Goal: Task Accomplishment & Management: Manage account settings

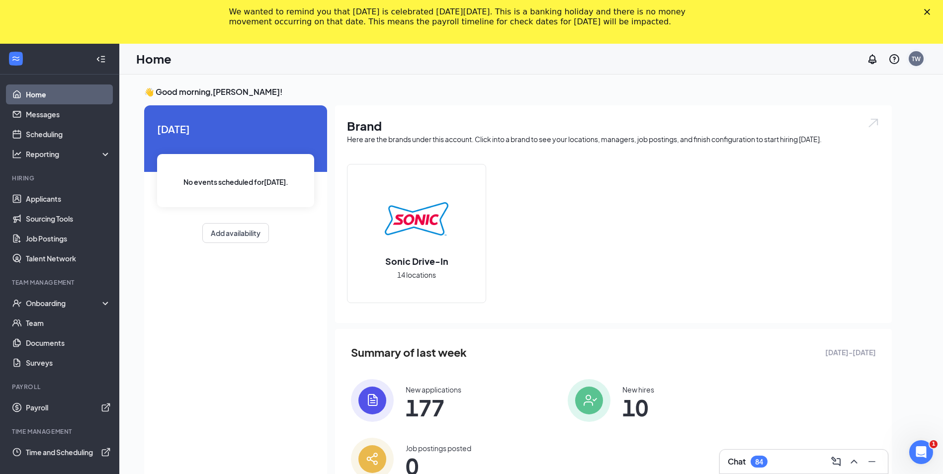
click at [922, 15] on div "We wanted to remind you that Labor Day is celebrated on Monday, September 1, 20…" at bounding box center [471, 17] width 943 height 26
click at [918, 61] on div "TW" at bounding box center [916, 59] width 9 height 8
click at [855, 201] on div "Log out" at bounding box center [866, 206] width 107 height 10
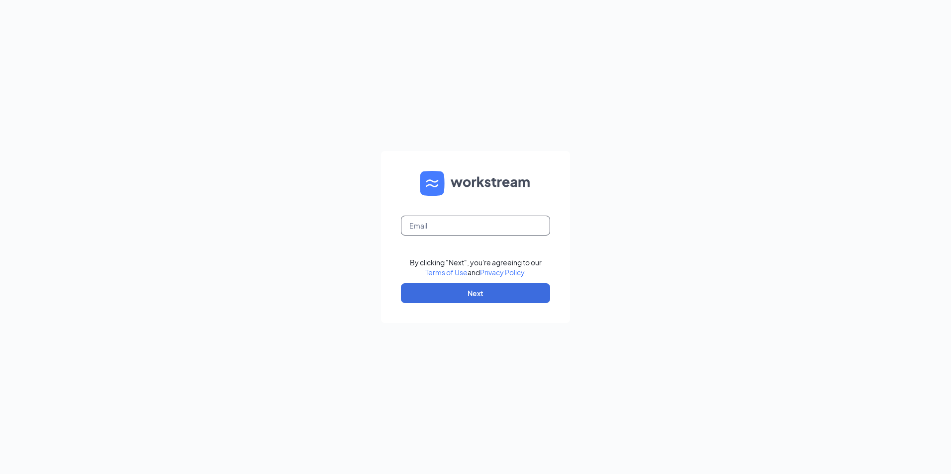
click at [463, 221] on input "text" at bounding box center [475, 226] width 149 height 20
click at [514, 302] on button "Next" at bounding box center [475, 293] width 149 height 20
click at [521, 228] on input "[EMAIL_ADDRESS][DOMAIN_NAME]" at bounding box center [475, 226] width 149 height 20
type input "[EMAIL_ADDRESS][DOMAIN_NAME]"
click at [584, 221] on div "[EMAIL_ADDRESS][DOMAIN_NAME] By clicking "Next", you're agreeing to our Terms o…" at bounding box center [475, 237] width 951 height 474
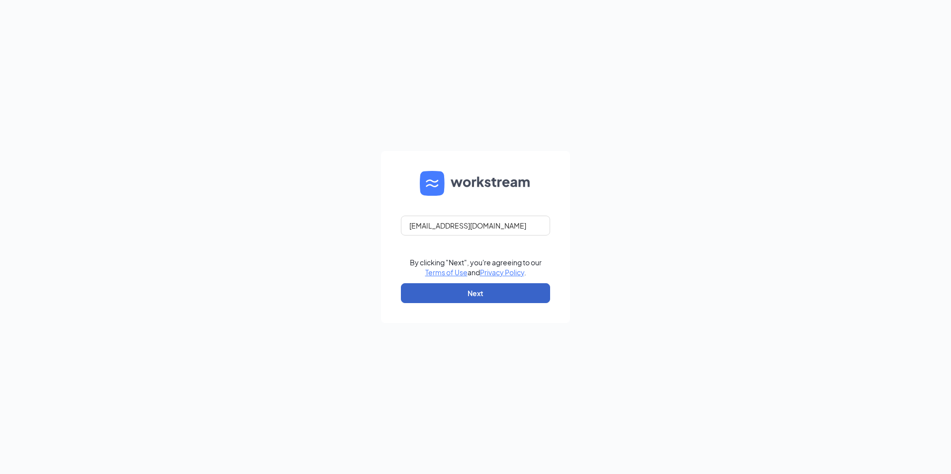
click at [510, 287] on button "Next" at bounding box center [475, 293] width 149 height 20
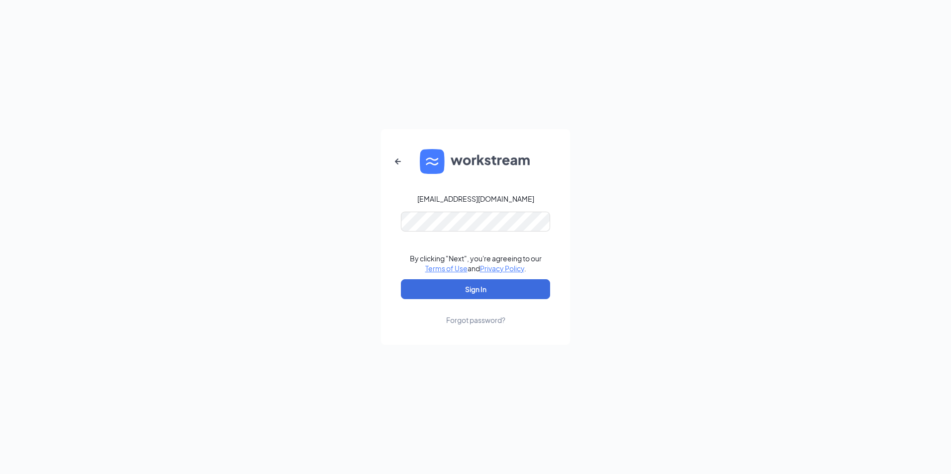
click at [651, 197] on div "[EMAIL_ADDRESS][DOMAIN_NAME] By clicking "Next", you're agreeing to our Terms o…" at bounding box center [475, 237] width 951 height 474
click at [660, 292] on div "[EMAIL_ADDRESS][DOMAIN_NAME] Password field is required By clicking "Next", you…" at bounding box center [475, 237] width 951 height 474
click at [501, 286] on button "Sign In" at bounding box center [475, 290] width 149 height 20
click at [497, 318] on div "Forgot password?" at bounding box center [475, 320] width 59 height 10
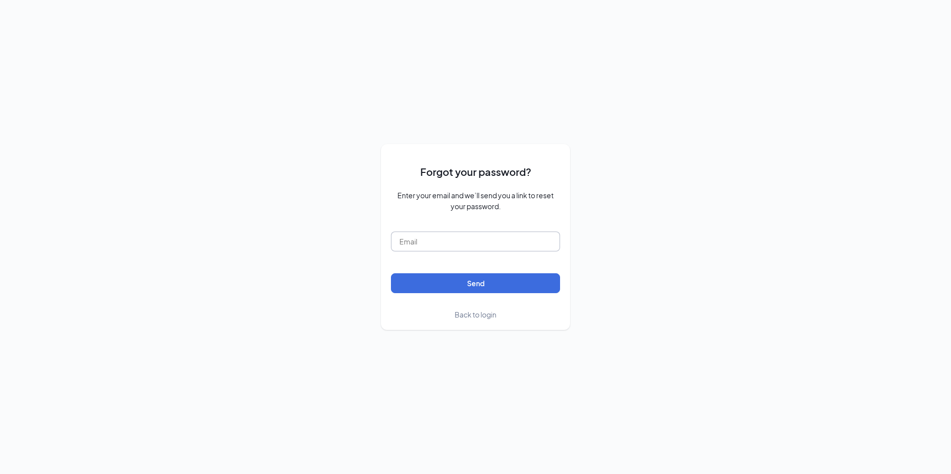
click at [473, 244] on input "text" at bounding box center [475, 242] width 169 height 20
click at [497, 284] on button "Send" at bounding box center [475, 284] width 169 height 20
type input "[EMAIL_ADDRESS][DOMAIN_NAME]"
click at [597, 273] on div "Forgot your password? Enter your email and we’ll send you a link to reset your …" at bounding box center [475, 237] width 951 height 474
click at [527, 285] on button "Send" at bounding box center [475, 284] width 169 height 20
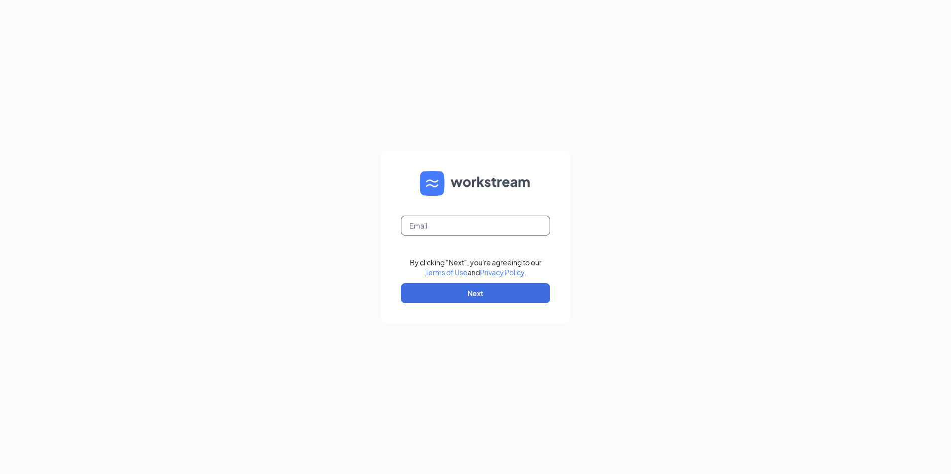
click at [457, 228] on input "text" at bounding box center [475, 226] width 149 height 20
type input "[EMAIL_ADDRESS][DOMAIN_NAME]"
click at [483, 285] on button "Next" at bounding box center [475, 293] width 149 height 20
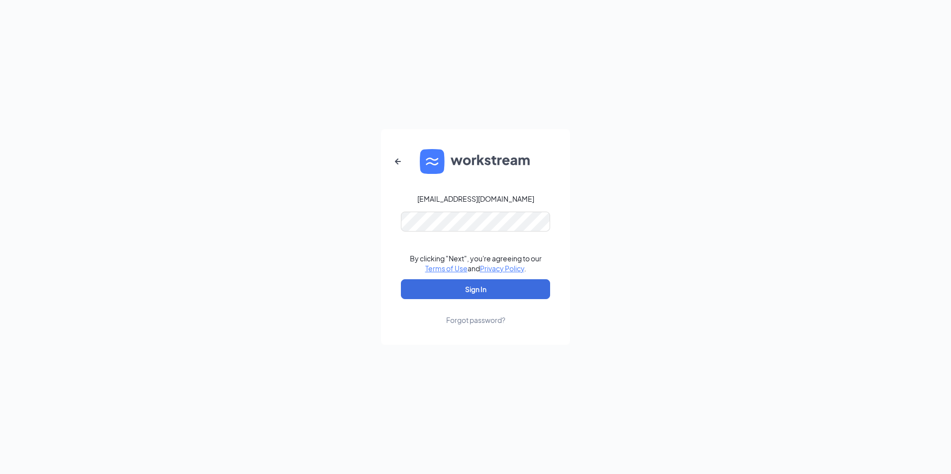
drag, startPoint x: 676, startPoint y: 287, endPoint x: 599, endPoint y: 296, distance: 77.1
click at [676, 287] on div "[EMAIL_ADDRESS][DOMAIN_NAME] By clicking "Next", you're agreeing to our Terms o…" at bounding box center [475, 237] width 951 height 474
click at [463, 287] on button "Sign In" at bounding box center [475, 290] width 149 height 20
